Goal: Entertainment & Leisure: Browse casually

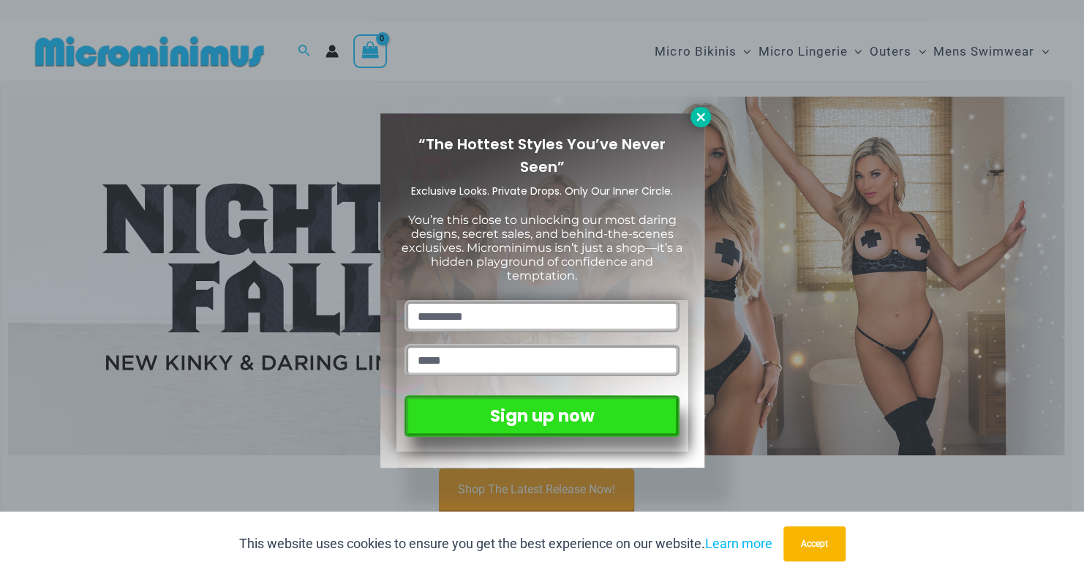
click at [695, 119] on icon at bounding box center [700, 116] width 13 height 13
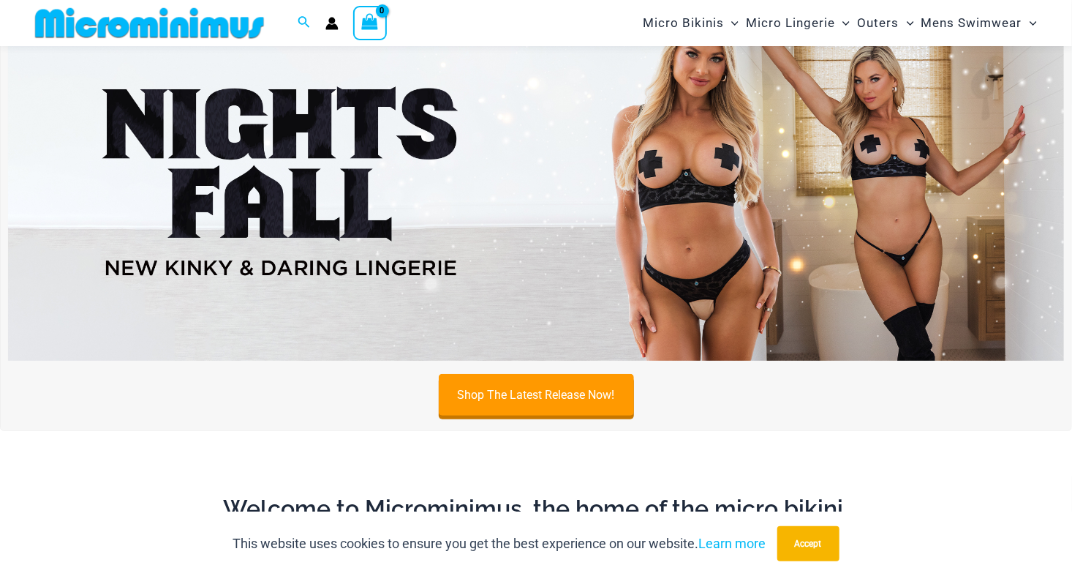
scroll to position [135, 0]
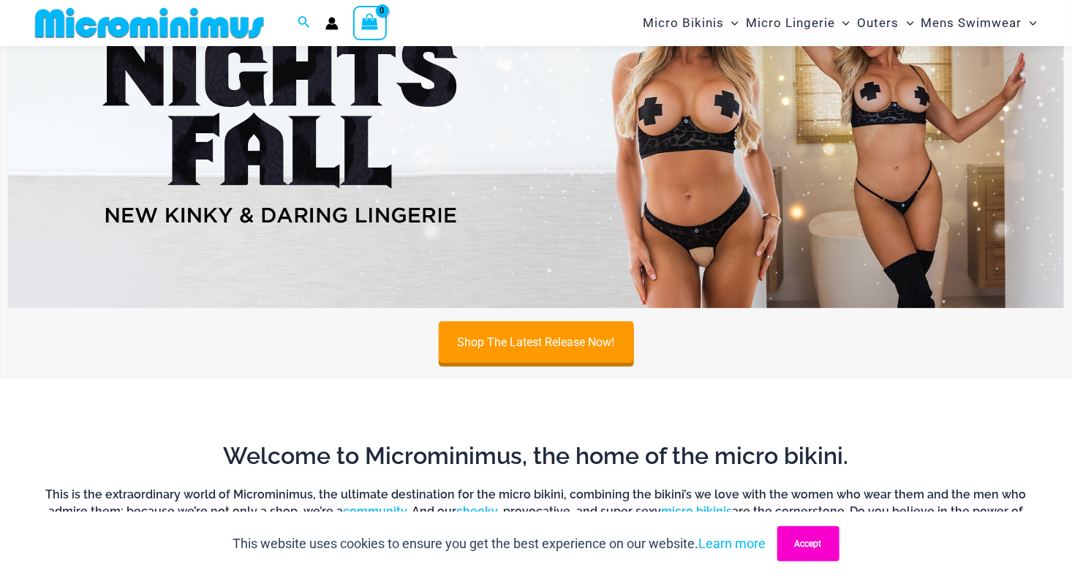
click at [805, 550] on button "Accept" at bounding box center [808, 543] width 62 height 35
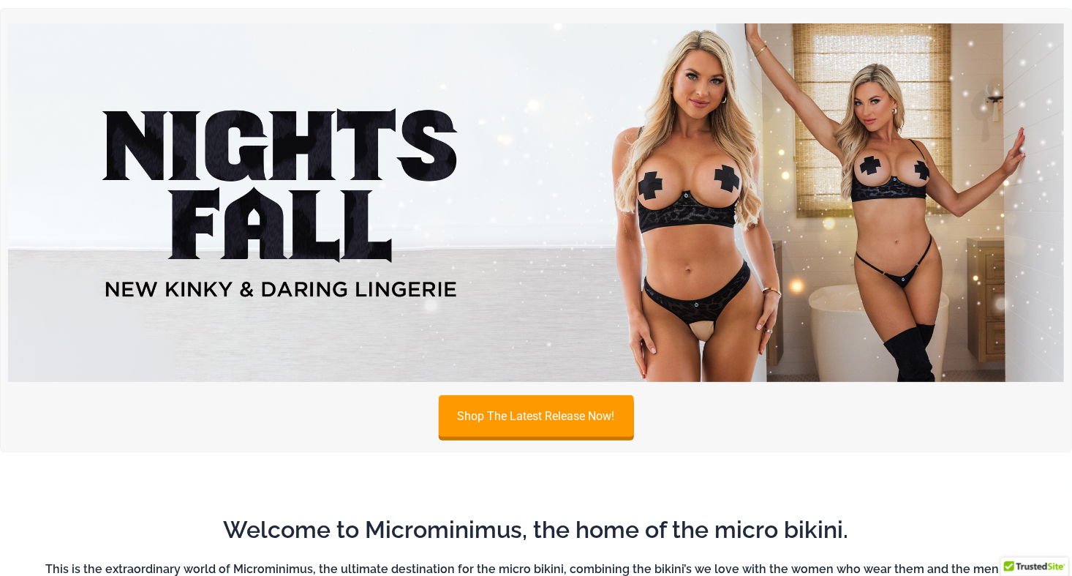
scroll to position [0, 0]
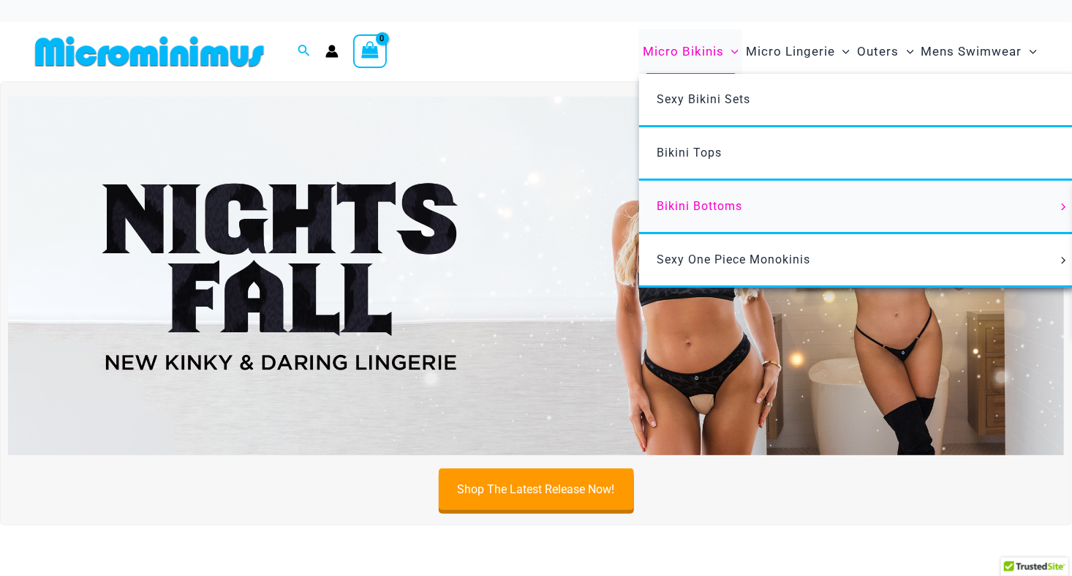
click at [709, 197] on link "Bikini Bottoms" at bounding box center [856, 207] width 435 height 53
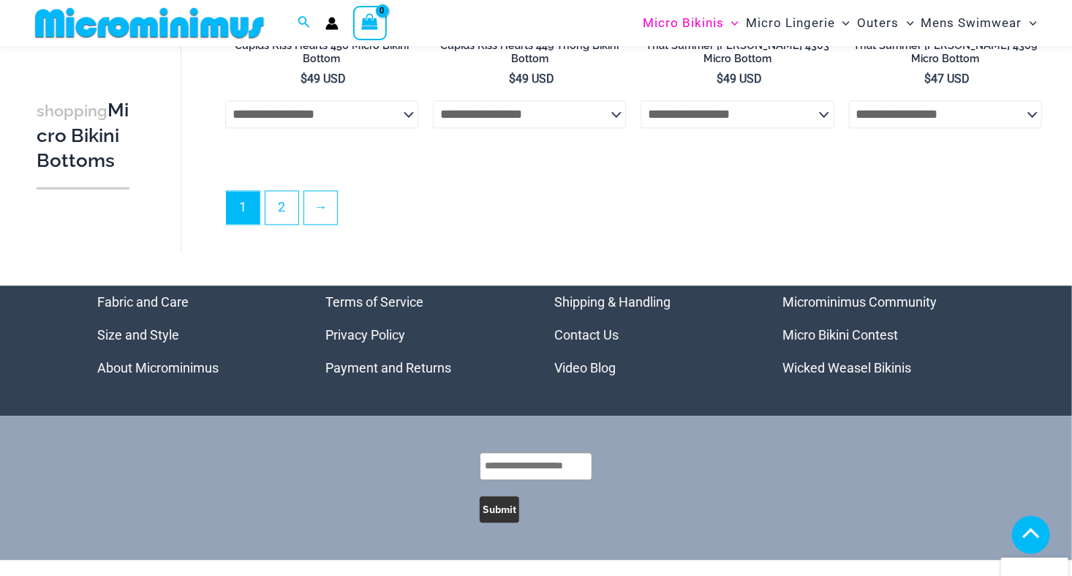
scroll to position [4212, 0]
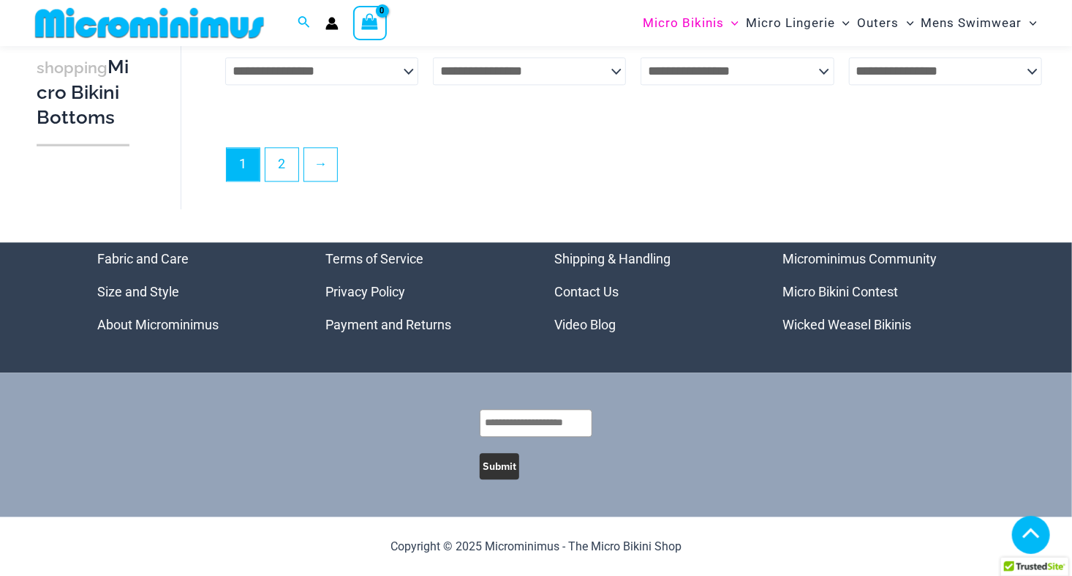
click at [585, 331] on link "Video Blog" at bounding box center [584, 324] width 61 height 15
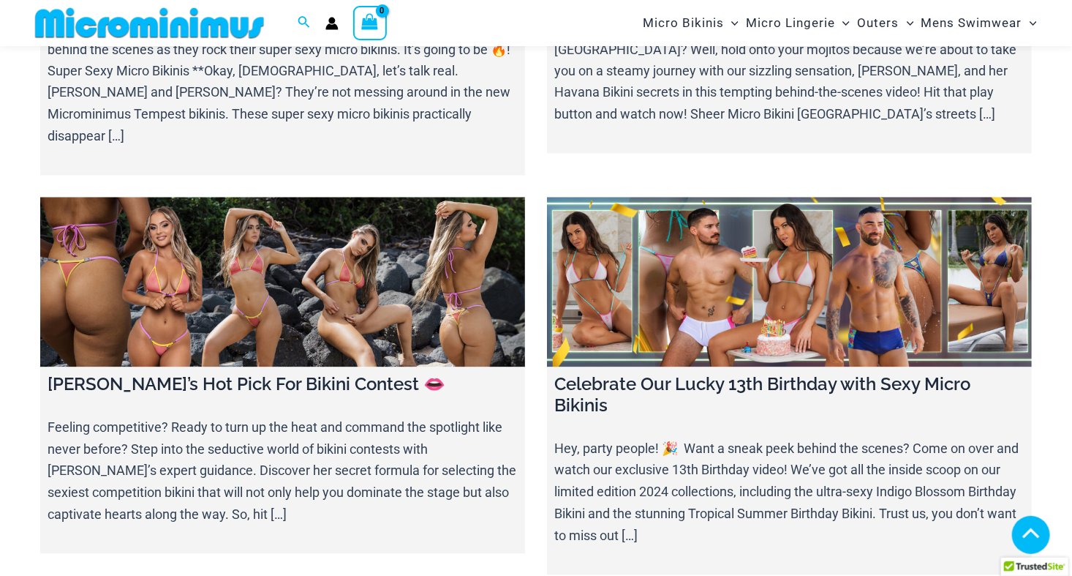
scroll to position [3936, 0]
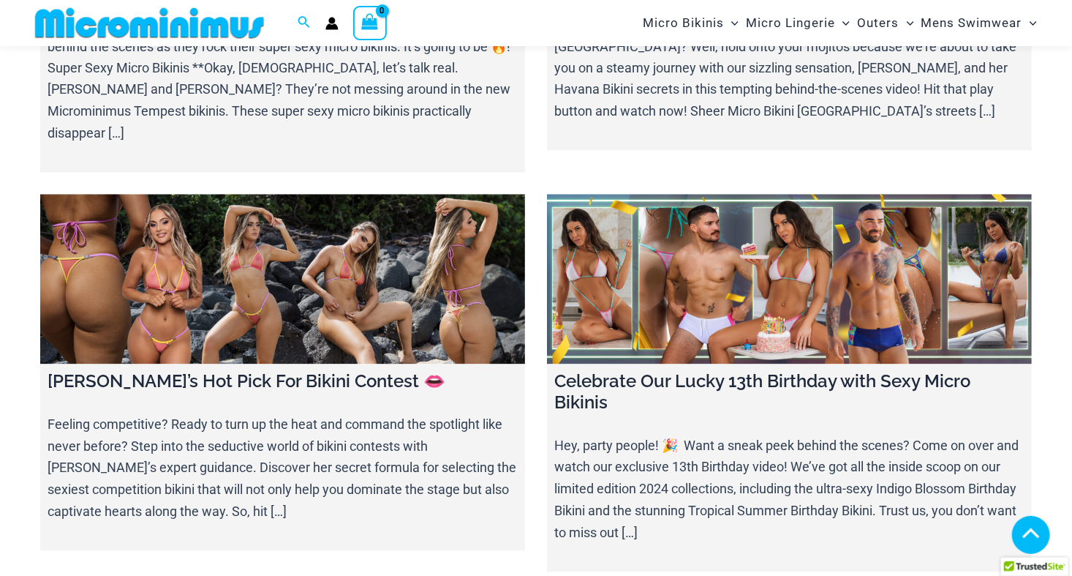
click at [743, 195] on link at bounding box center [789, 280] width 485 height 170
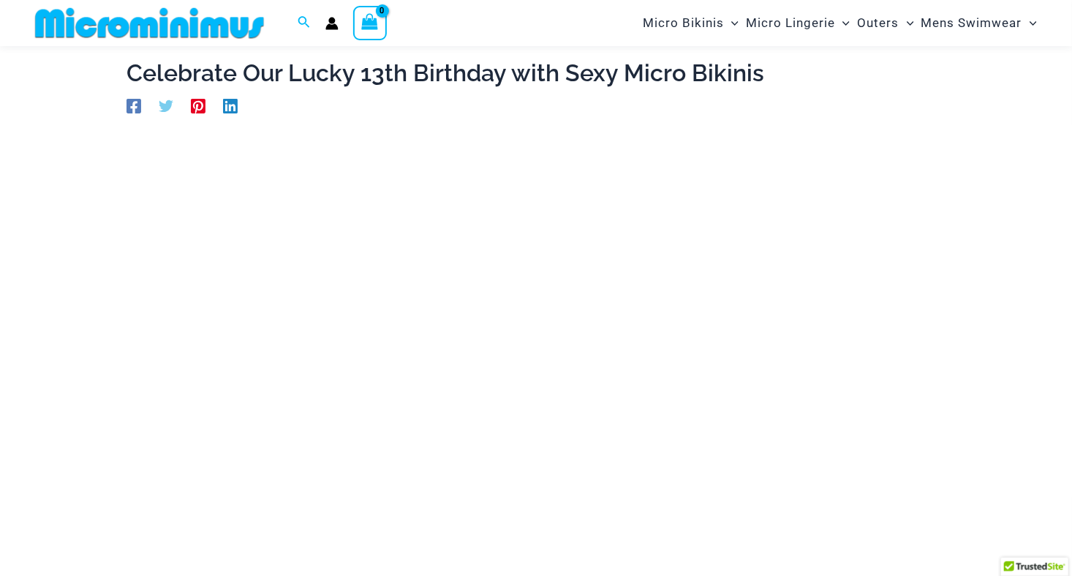
scroll to position [135, 0]
